Goal: Task Accomplishment & Management: Manage account settings

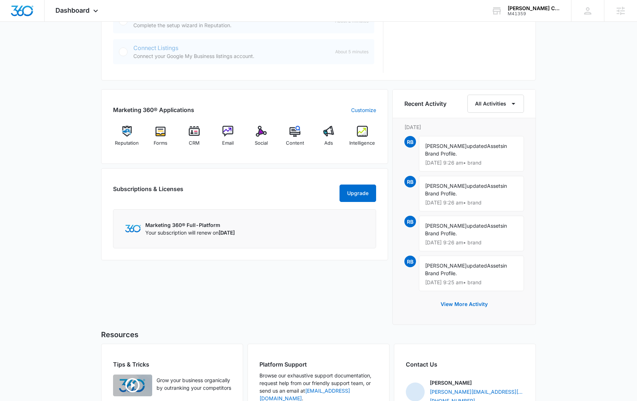
scroll to position [399, 0]
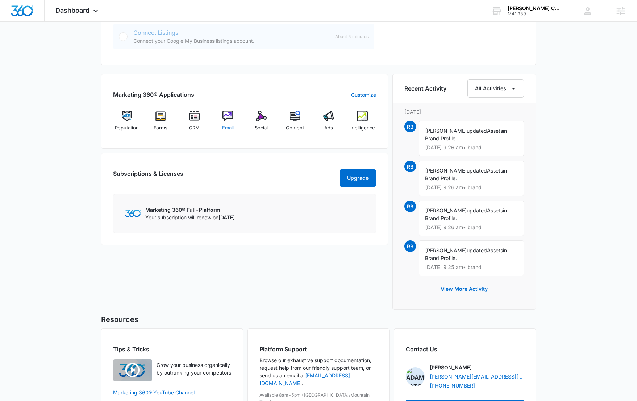
click at [229, 112] on img at bounding box center [228, 116] width 11 height 11
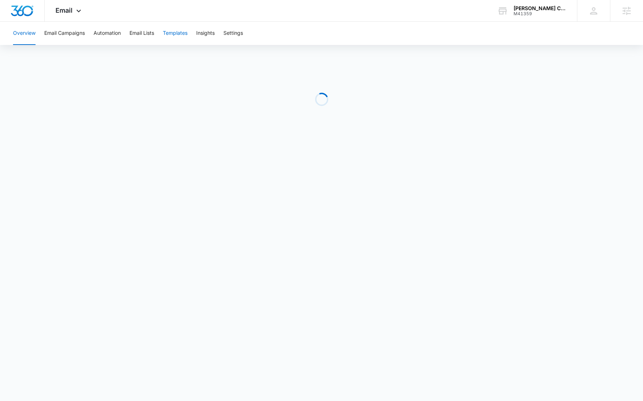
click at [175, 34] on button "Templates" at bounding box center [175, 33] width 25 height 23
click at [111, 30] on button "Automation" at bounding box center [107, 33] width 27 height 23
click at [58, 11] on span "Email" at bounding box center [63, 11] width 17 height 8
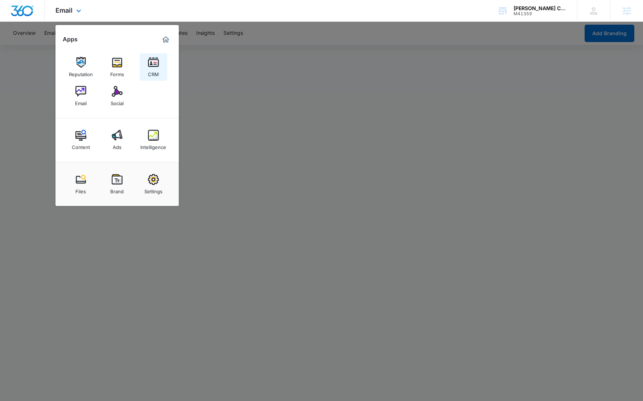
click at [155, 69] on div "CRM" at bounding box center [153, 72] width 11 height 9
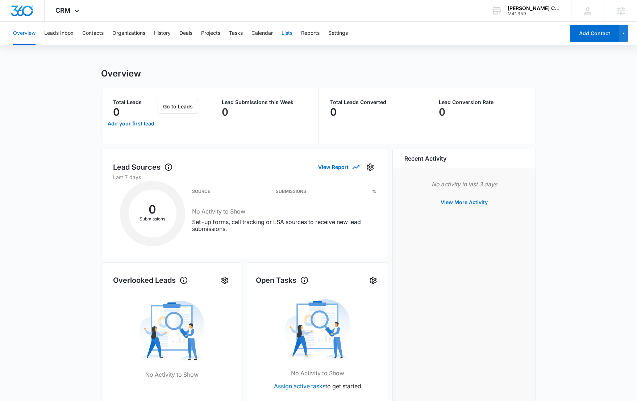
click at [292, 32] on button "Lists" at bounding box center [287, 33] width 11 height 23
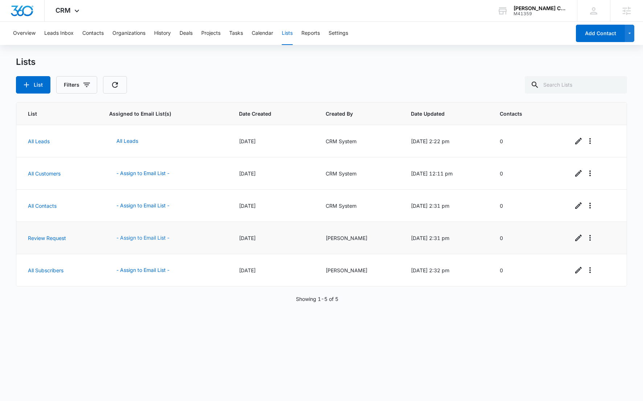
click at [134, 240] on button "- Assign to Email List -" at bounding box center [142, 237] width 67 height 17
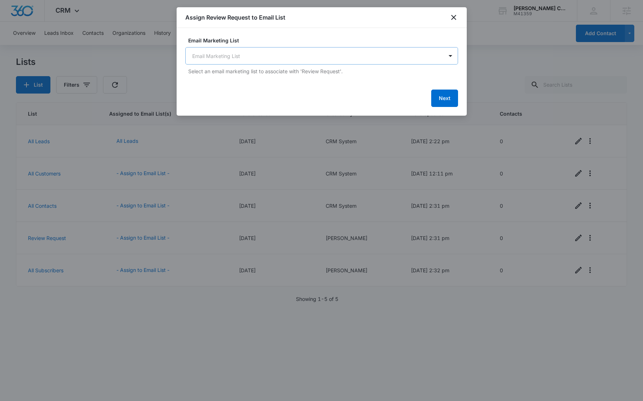
click at [241, 57] on body "CRM Apps Reputation Forms CRM Email Social Content Ads Intelligence Files Brand…" at bounding box center [321, 200] width 643 height 401
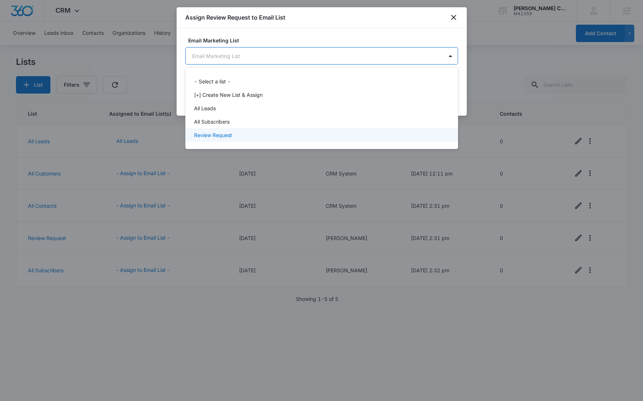
drag, startPoint x: 224, startPoint y: 136, endPoint x: 347, endPoint y: 94, distance: 130.1
click at [224, 136] on p "Review Request" at bounding box center [213, 135] width 38 height 8
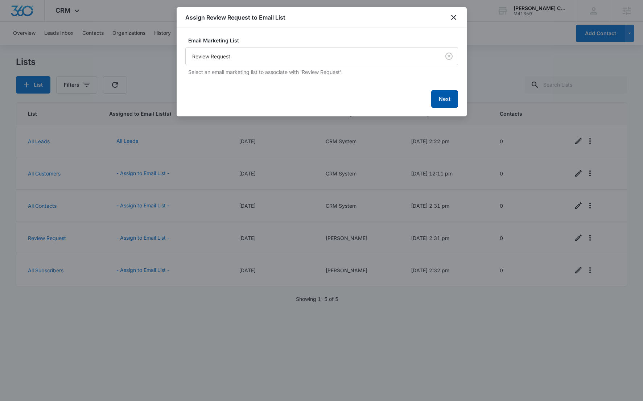
click at [453, 97] on button "Next" at bounding box center [444, 98] width 27 height 17
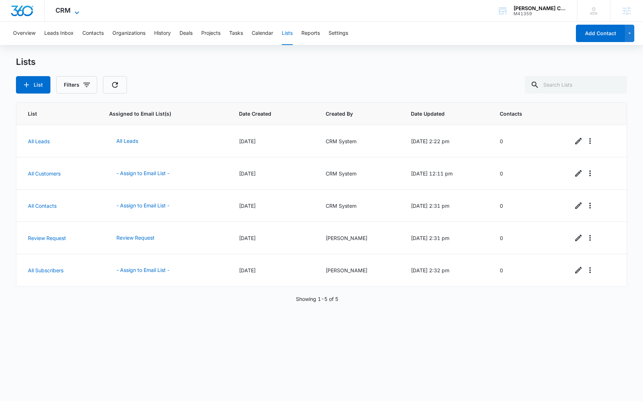
click at [64, 13] on span "CRM" at bounding box center [62, 11] width 15 height 8
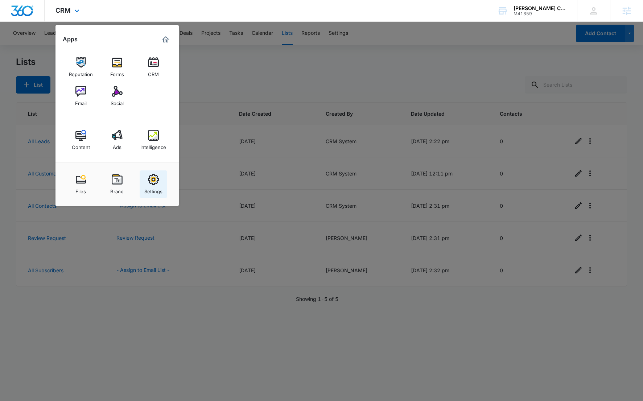
click at [161, 188] on div "Settings" at bounding box center [153, 189] width 18 height 9
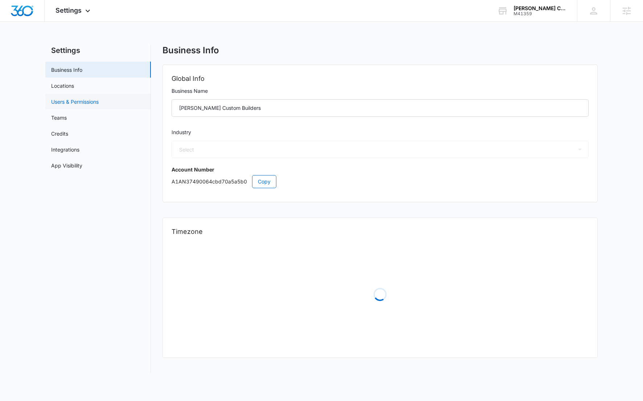
select select "52"
select select "US"
select select "America/[GEOGRAPHIC_DATA]"
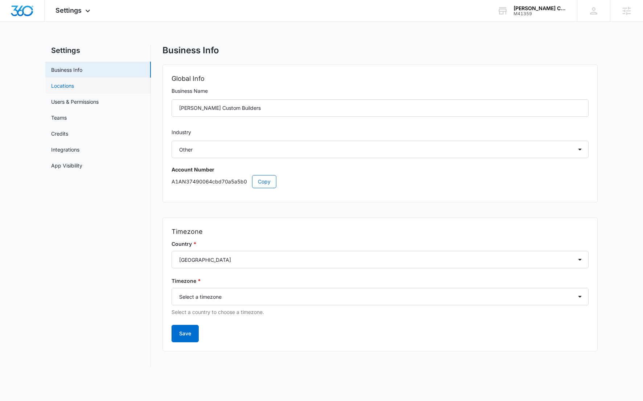
click at [74, 90] on link "Locations" at bounding box center [62, 86] width 23 height 8
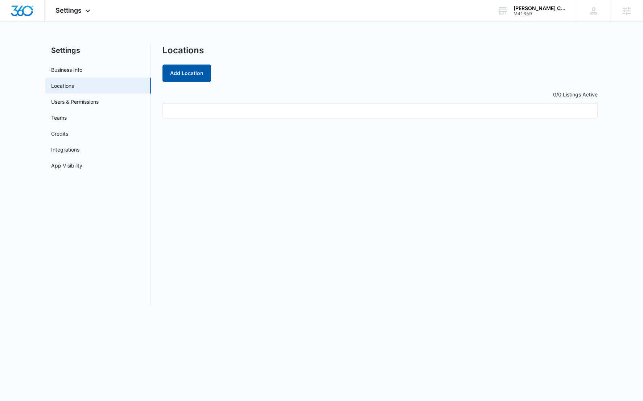
click at [178, 72] on button "Add Location" at bounding box center [186, 73] width 49 height 17
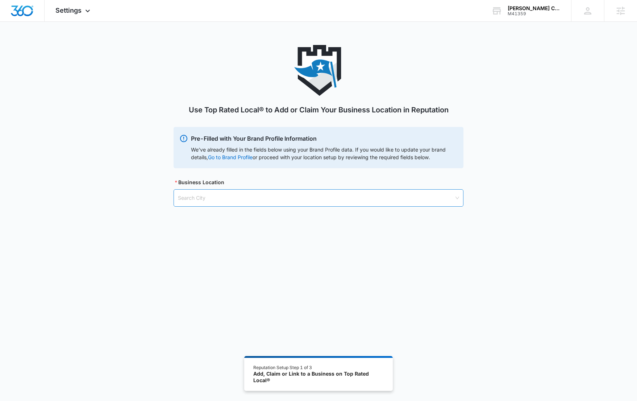
click at [310, 200] on input "search" at bounding box center [316, 198] width 276 height 17
click at [287, 203] on input "mufr" at bounding box center [316, 198] width 276 height 17
type input "m"
click at [100, 203] on div "Use Top Rated Local® to Add or Claim Your Business Location in Reputation Pre-F…" at bounding box center [318, 134] width 637 height 179
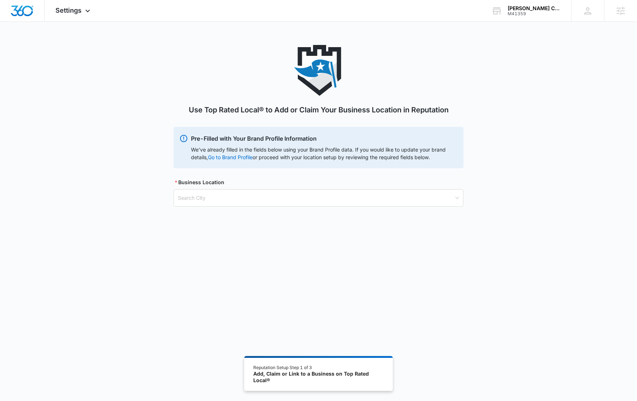
click at [126, 181] on div "Use Top Rated Local® to Add or Claim Your Business Location in Reputation Pre-F…" at bounding box center [318, 134] width 637 height 179
click at [247, 203] on input "search" at bounding box center [316, 198] width 276 height 17
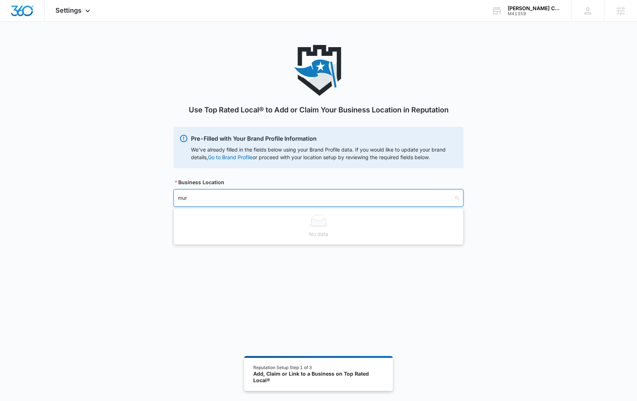
type input "murf"
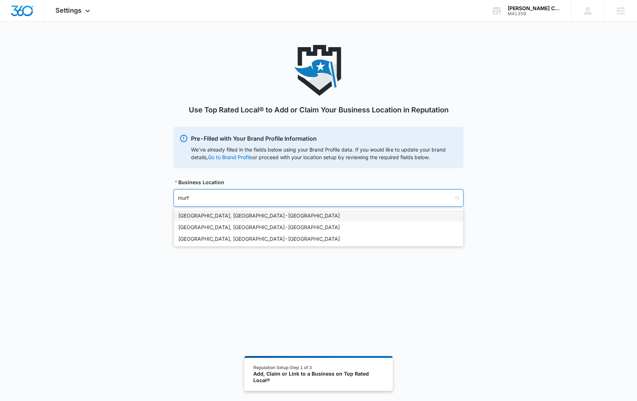
click at [242, 215] on div "Murfreesboro, TN - USA" at bounding box center [318, 216] width 281 height 8
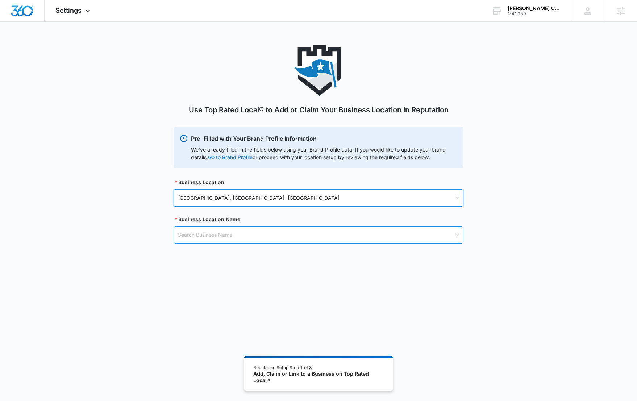
click at [318, 240] on input "search" at bounding box center [316, 235] width 276 height 17
paste input "[PERSON_NAME] Custom Builders"
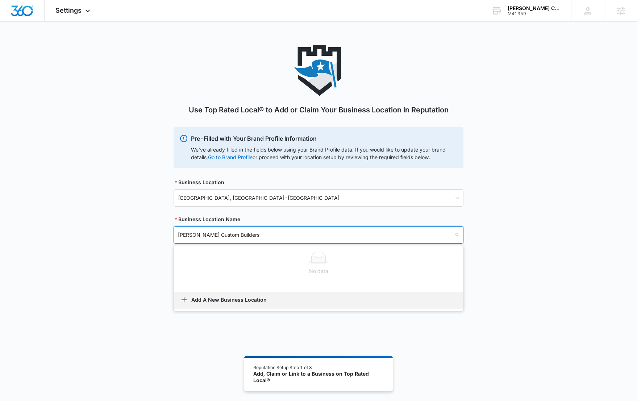
type input "[PERSON_NAME] Custom Builders"
click at [253, 299] on button "Add A New Business Location" at bounding box center [318, 300] width 289 height 17
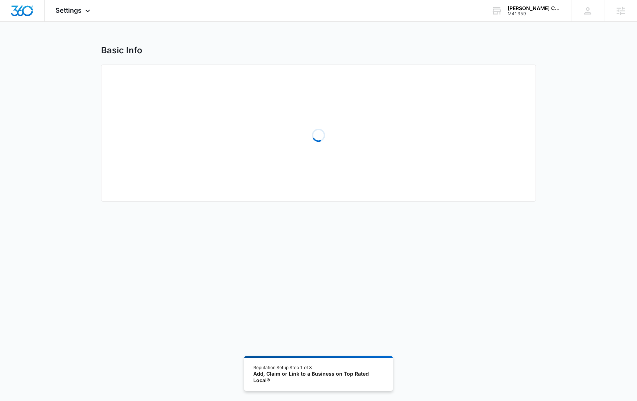
select select "[US_STATE]"
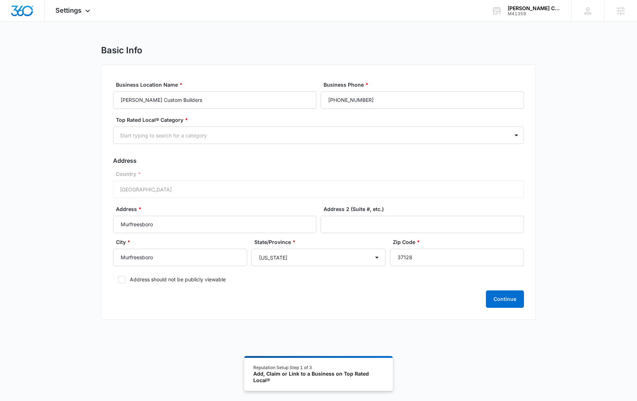
click at [125, 279] on icon at bounding box center [122, 279] width 7 height 7
click at [118, 279] on input "Address should not be publicly viewable" at bounding box center [115, 279] width 5 height 5
checkbox input "true"
click at [182, 225] on input "Murfreesboro" at bounding box center [214, 224] width 203 height 17
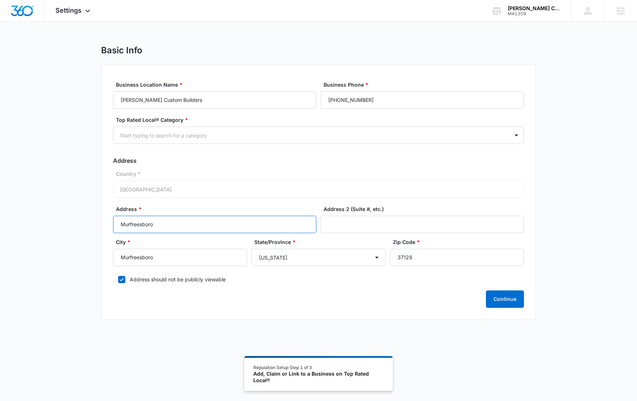
click at [182, 225] on input "Murfreesboro" at bounding box center [214, 224] width 203 height 17
paste input "[STREET_ADDRESS]"
type input "[STREET_ADDRESS]"
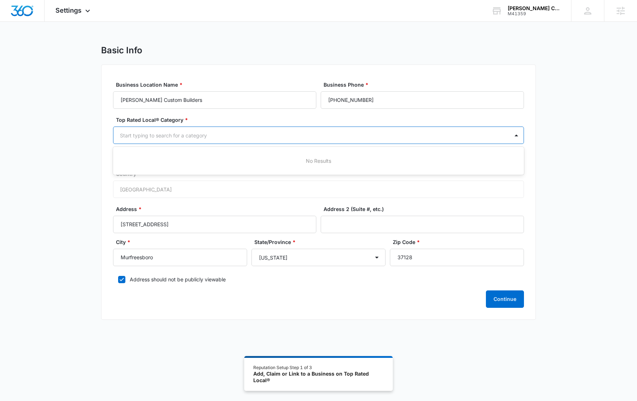
click at [240, 136] on div at bounding box center [310, 135] width 380 height 9
type input "cont"
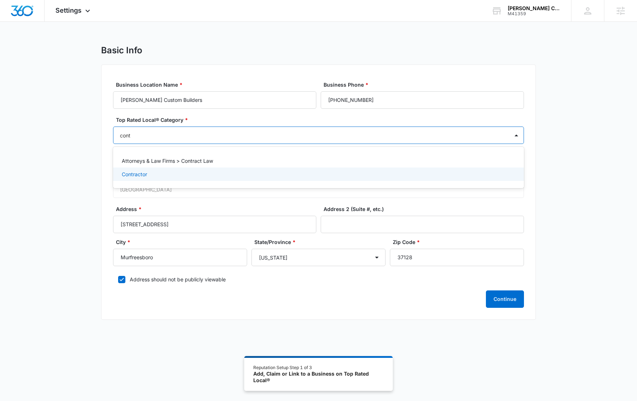
click at [198, 170] on div "Contractor" at bounding box center [318, 174] width 392 height 8
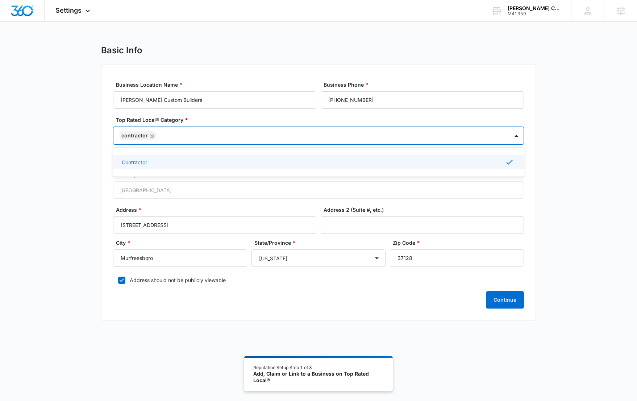
click at [526, 260] on div "Business Location Name * Wilson Custom Builders Business Phone * (615) 767-2975…" at bounding box center [318, 193] width 435 height 256
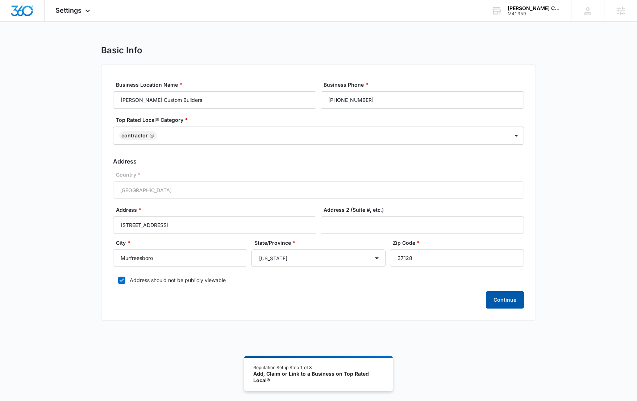
click at [495, 296] on button "Continue" at bounding box center [505, 299] width 38 height 17
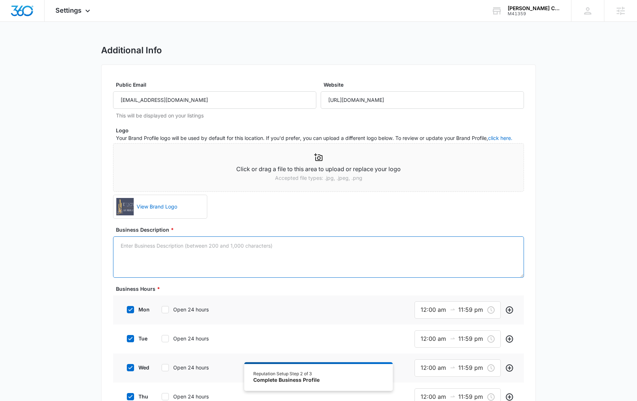
click at [285, 255] on textarea "Business Description *" at bounding box center [318, 256] width 411 height 41
paste textarea "We aim to bring your dream spaces to life with creativity and a foundation of t…"
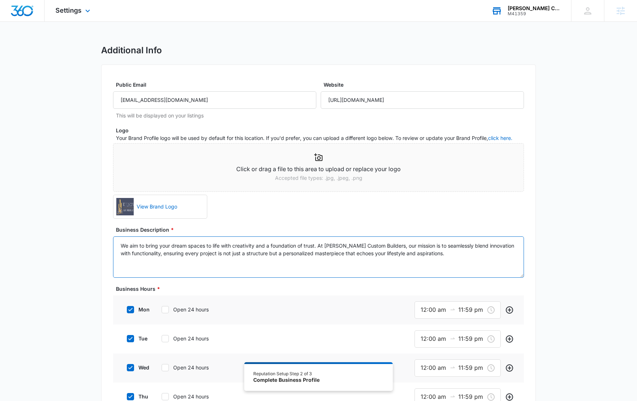
type textarea "We aim to bring your dream spaces to life with creativity and a foundation of t…"
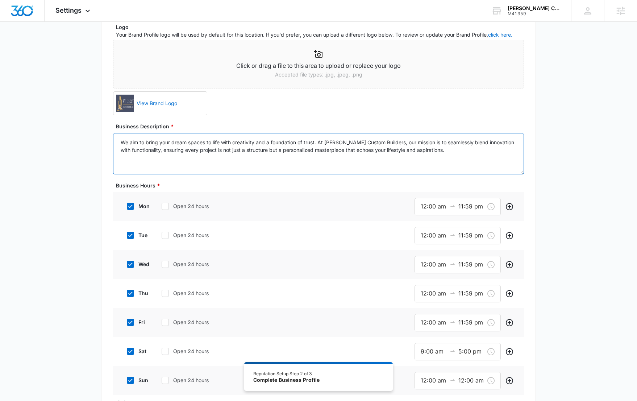
scroll to position [185, 0]
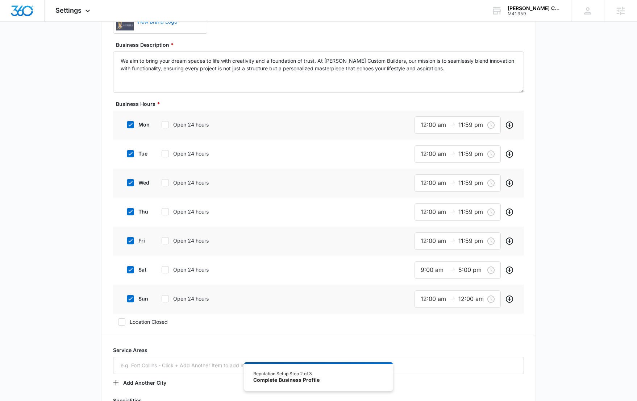
click at [165, 126] on icon at bounding box center [165, 124] width 7 height 7
click at [162, 126] on input "Open 24 hours" at bounding box center [159, 124] width 5 height 5
checkbox input "true"
click at [165, 154] on icon at bounding box center [165, 152] width 7 height 7
click at [162, 154] on input "Open 24 hours" at bounding box center [159, 152] width 5 height 5
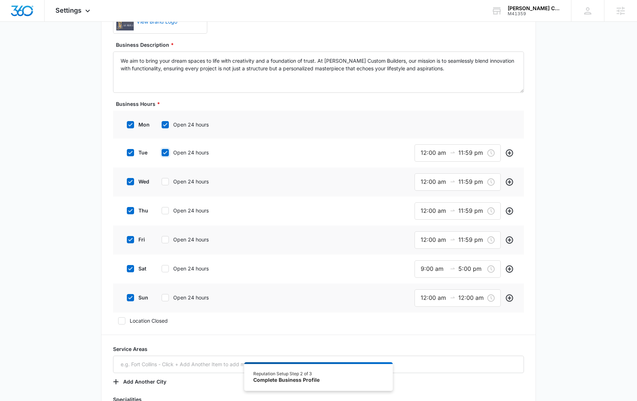
checkbox input "true"
click at [165, 182] on icon at bounding box center [165, 180] width 7 height 7
click at [162, 182] on input "Open 24 hours" at bounding box center [159, 180] width 5 height 5
checkbox input "true"
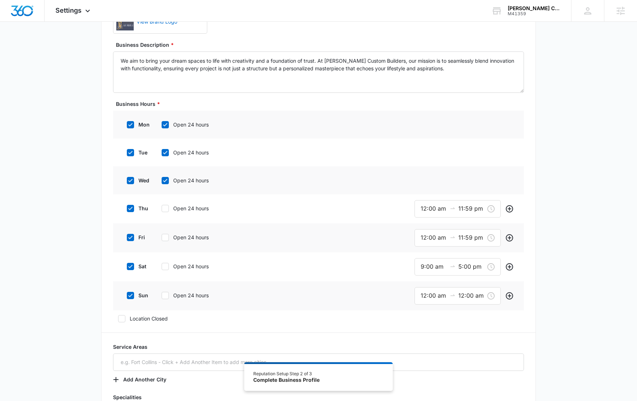
click at [163, 211] on icon at bounding box center [165, 208] width 7 height 7
click at [162, 211] on input "Open 24 hours" at bounding box center [159, 208] width 5 height 5
checkbox input "true"
drag, startPoint x: 166, startPoint y: 238, endPoint x: 165, endPoint y: 250, distance: 12.7
click at [166, 238] on icon at bounding box center [165, 236] width 7 height 7
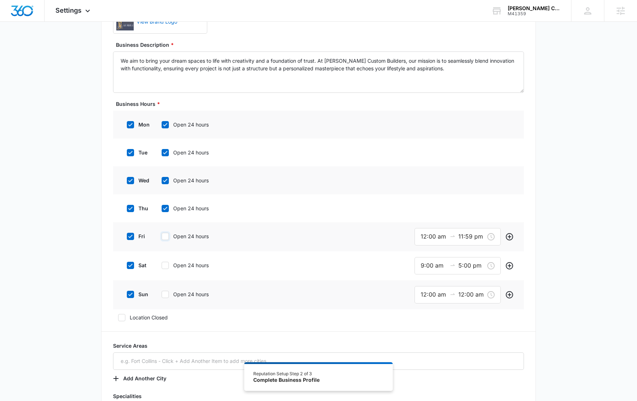
click at [162, 238] on input "Open 24 hours" at bounding box center [159, 236] width 5 height 5
checkbox input "true"
click at [162, 266] on icon at bounding box center [165, 264] width 7 height 7
click at [162, 266] on input "Open 24 hours" at bounding box center [159, 264] width 5 height 5
checkbox input "true"
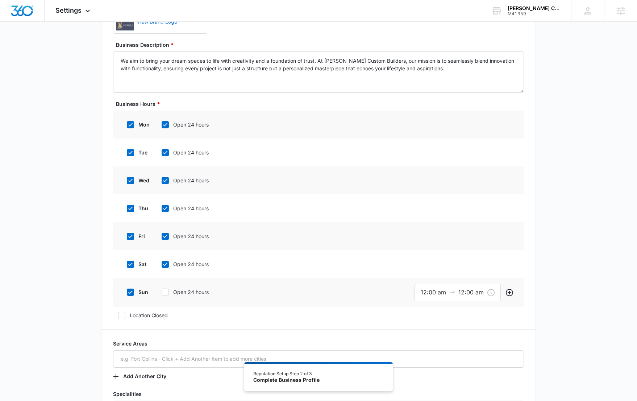
click at [132, 294] on icon at bounding box center [130, 292] width 7 height 7
click at [127, 294] on input "sun" at bounding box center [124, 292] width 5 height 5
checkbox input "false"
click at [75, 245] on div "Additional Info Public Email Contact@WilsonCustomBuilders.com This will be disp…" at bounding box center [318, 346] width 637 height 972
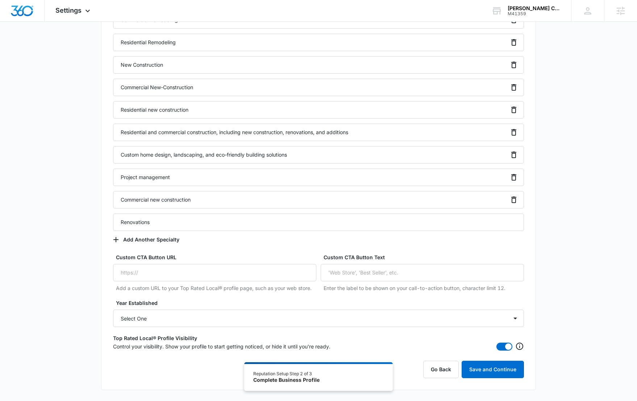
scroll to position [647, 0]
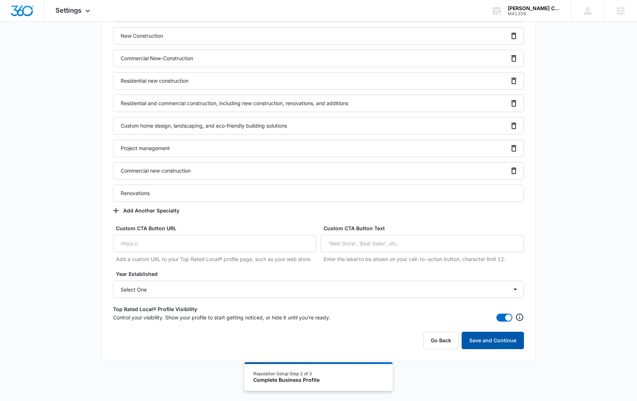
click at [489, 340] on button "Save and Continue" at bounding box center [493, 340] width 62 height 17
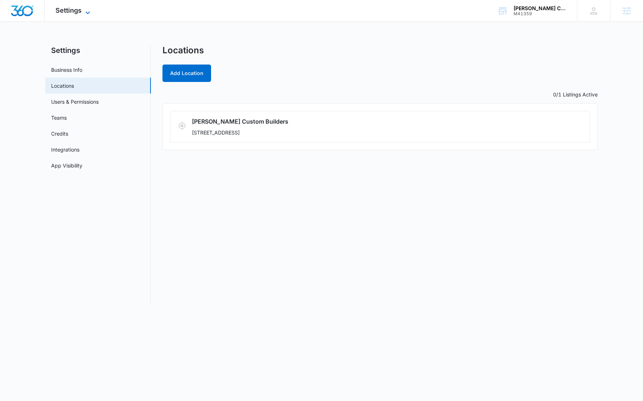
click at [72, 10] on span "Settings" at bounding box center [68, 11] width 26 height 8
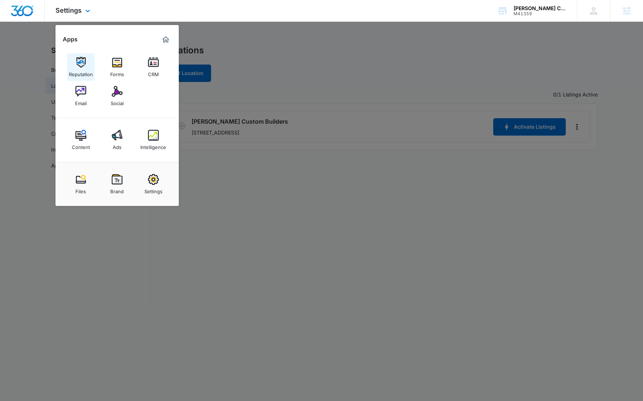
click at [80, 62] on img at bounding box center [80, 62] width 11 height 11
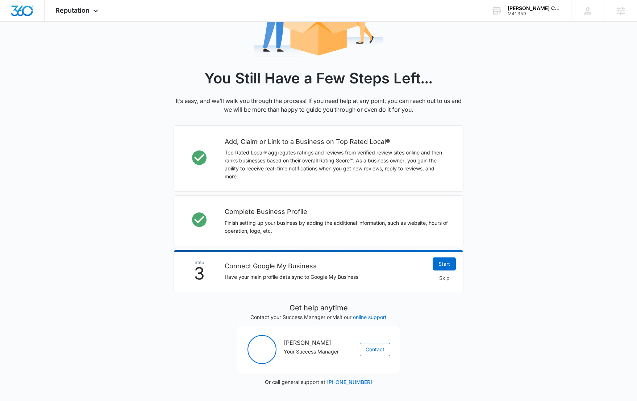
scroll to position [116, 0]
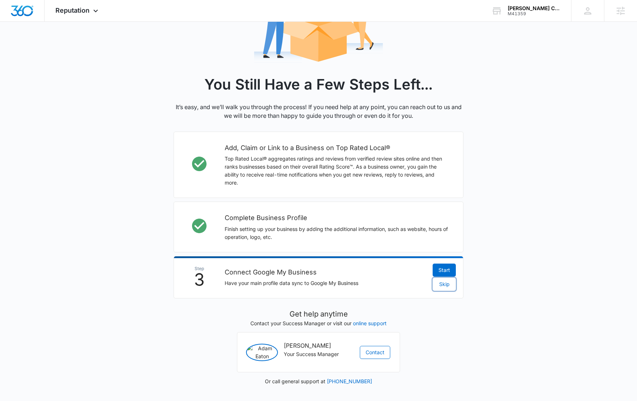
click at [449, 280] on span "Skip" at bounding box center [444, 284] width 11 height 8
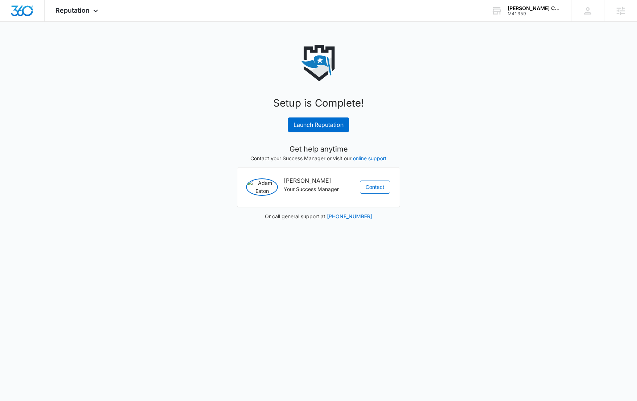
scroll to position [0, 0]
click at [338, 124] on link "Launch Reputation" at bounding box center [322, 124] width 62 height 14
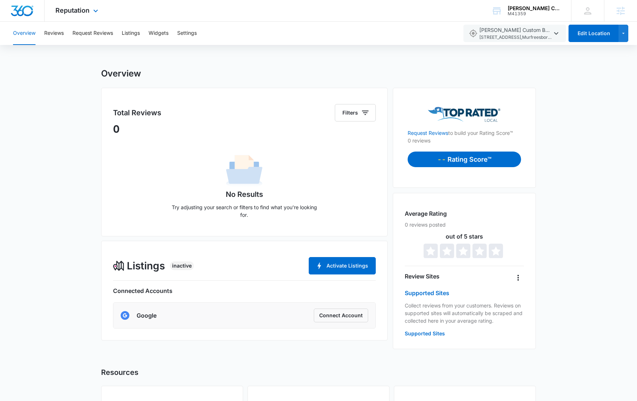
click at [21, 15] on img "Dashboard" at bounding box center [22, 10] width 23 height 11
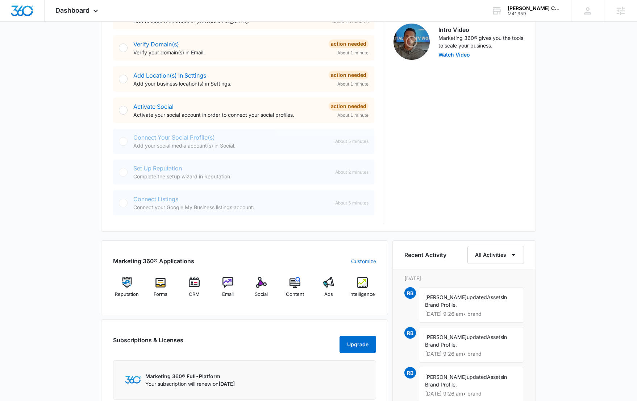
scroll to position [246, 0]
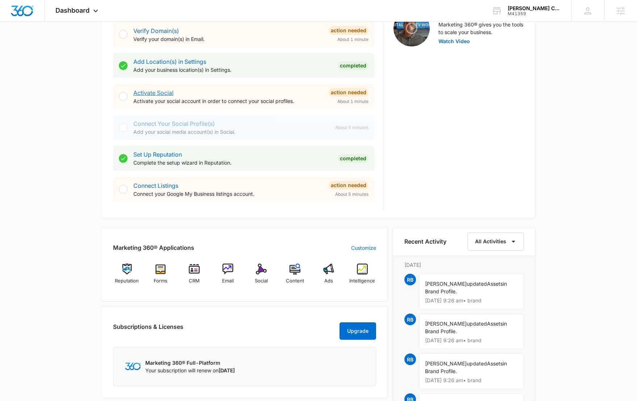
click at [154, 92] on link "Activate Social" at bounding box center [153, 92] width 40 height 7
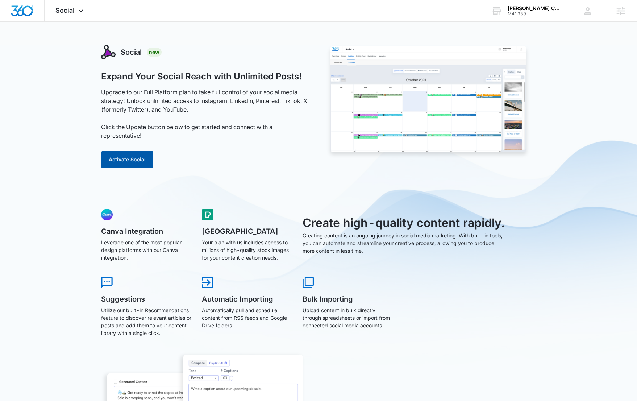
click at [141, 162] on button "Activate Social" at bounding box center [127, 159] width 52 height 17
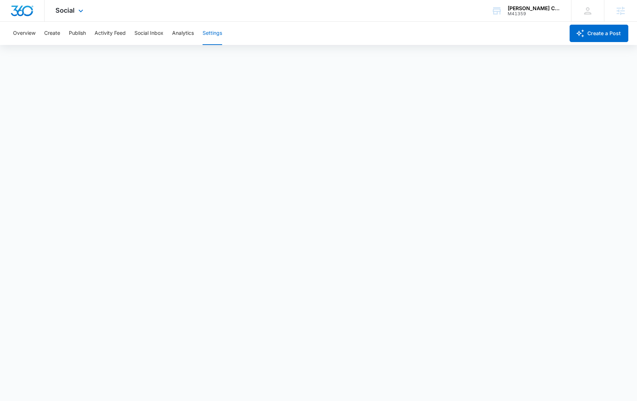
click at [18, 10] on img "Dashboard" at bounding box center [22, 10] width 23 height 11
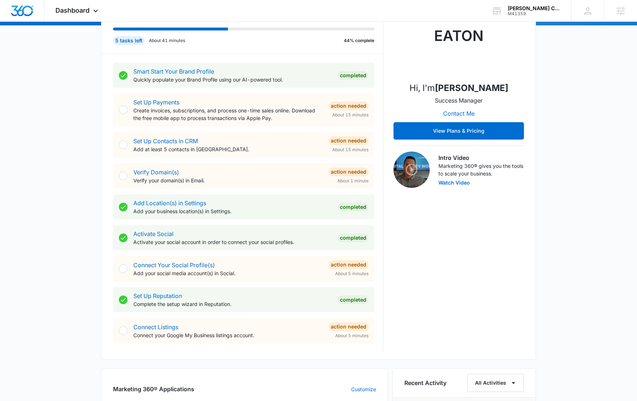
scroll to position [46, 0]
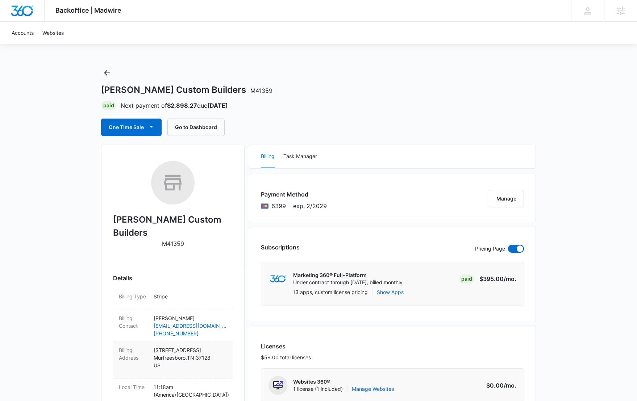
click at [198, 346] on p "[STREET_ADDRESS]" at bounding box center [190, 357] width 73 height 23
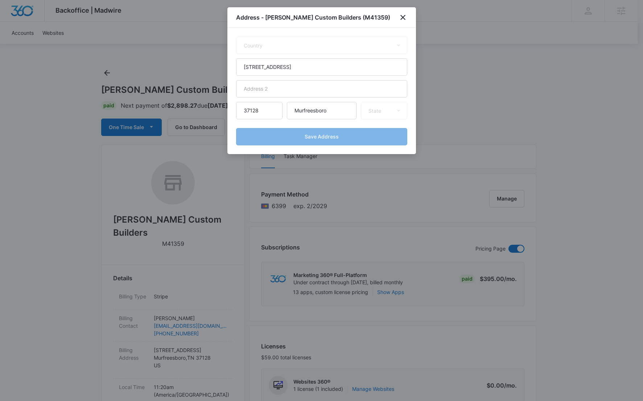
select select "US"
select select "TN"
click at [279, 66] on input "[STREET_ADDRESS]" at bounding box center [321, 66] width 171 height 17
